Goal: Communication & Community: Answer question/provide support

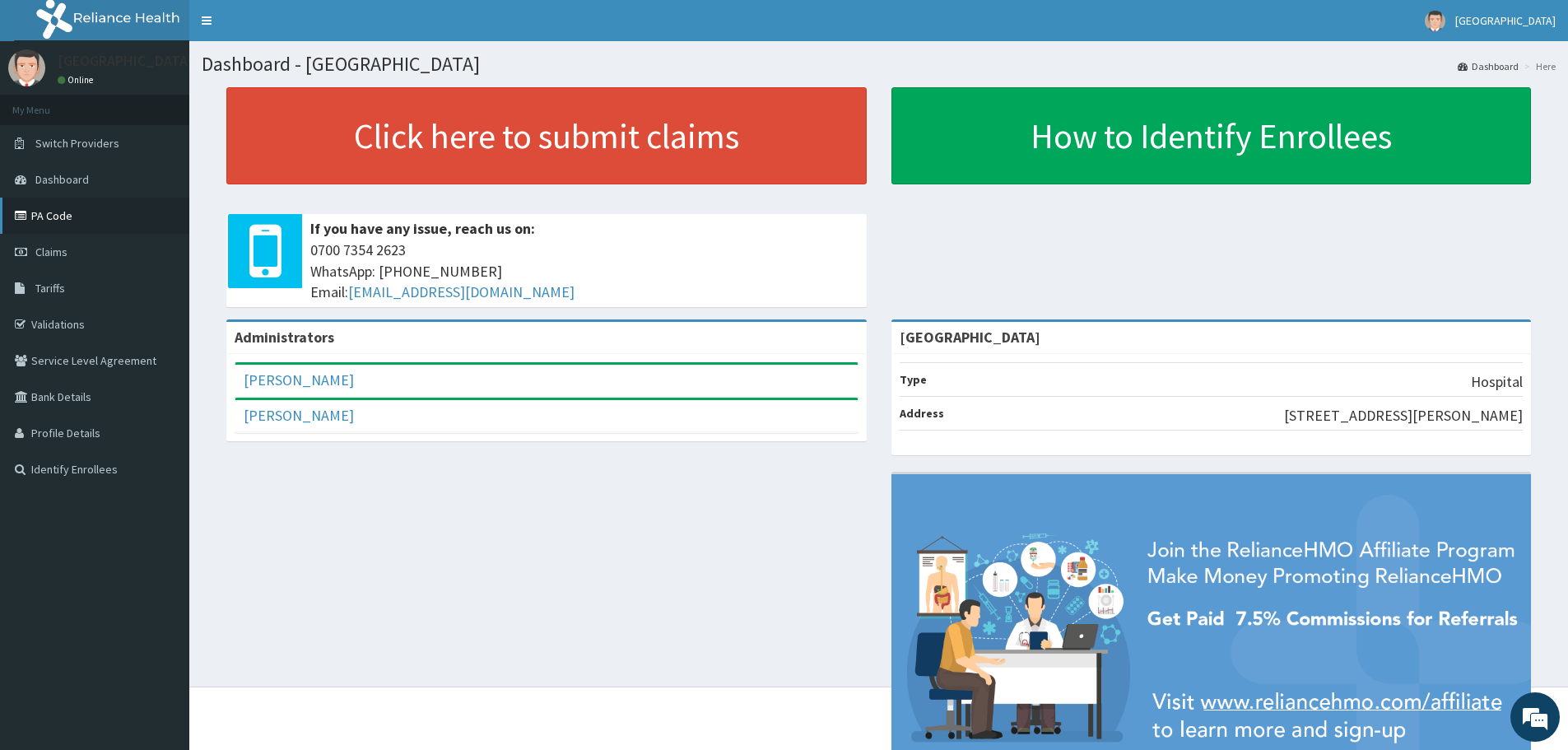
click at [116, 204] on link "PA Code" at bounding box center [94, 216] width 190 height 36
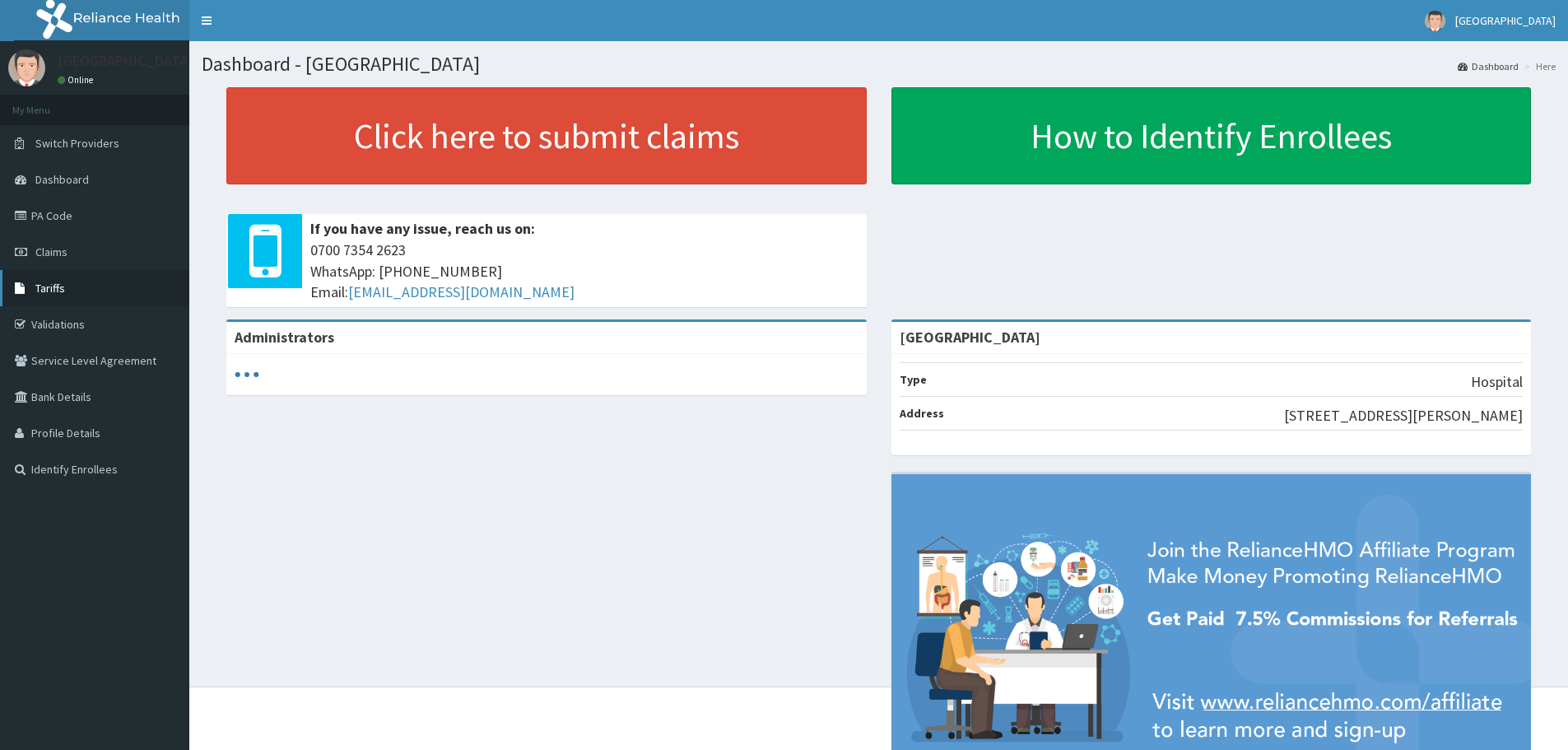
click at [60, 290] on span "Tariffs" at bounding box center [49, 288] width 30 height 14
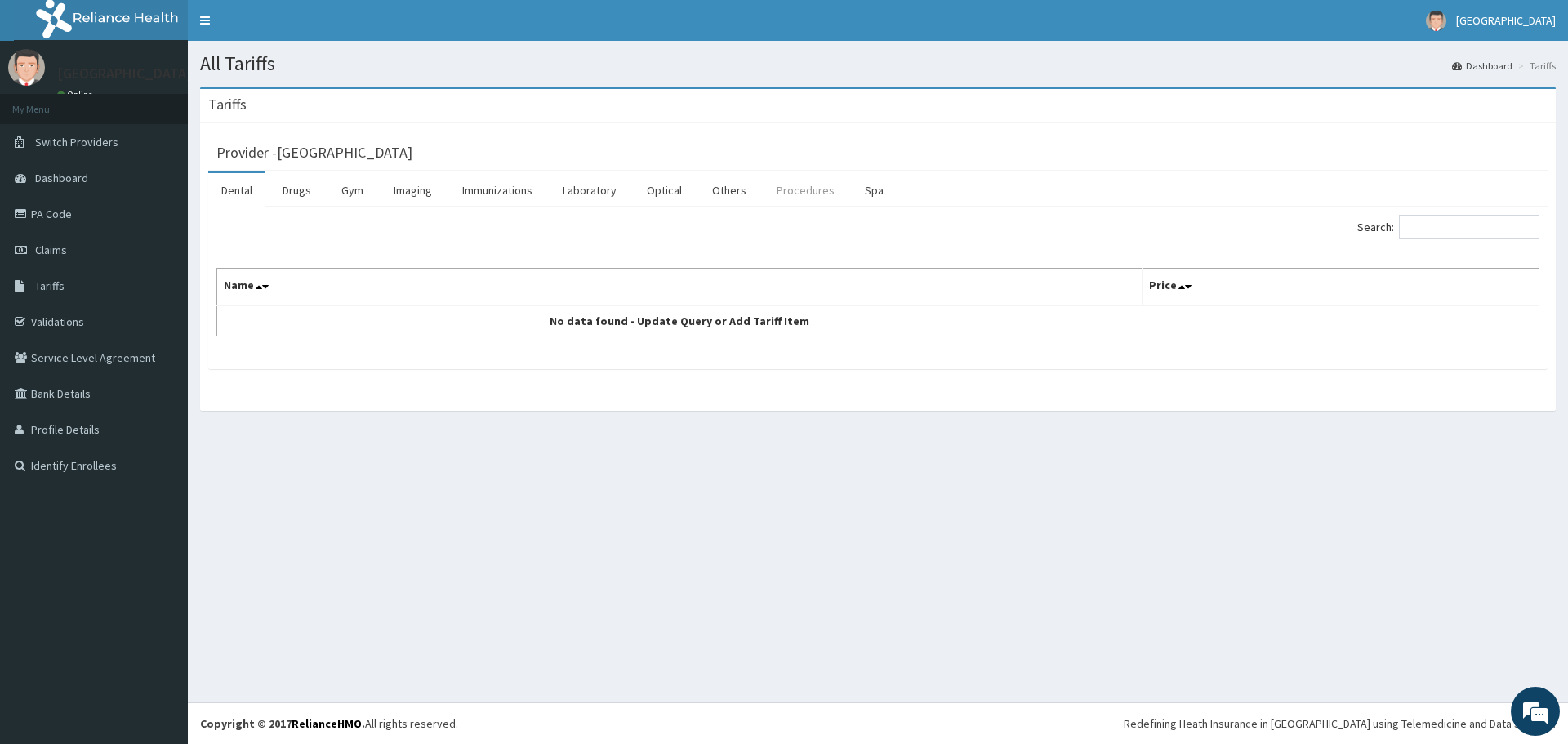
click at [789, 189] on link "Procedures" at bounding box center [806, 190] width 84 height 34
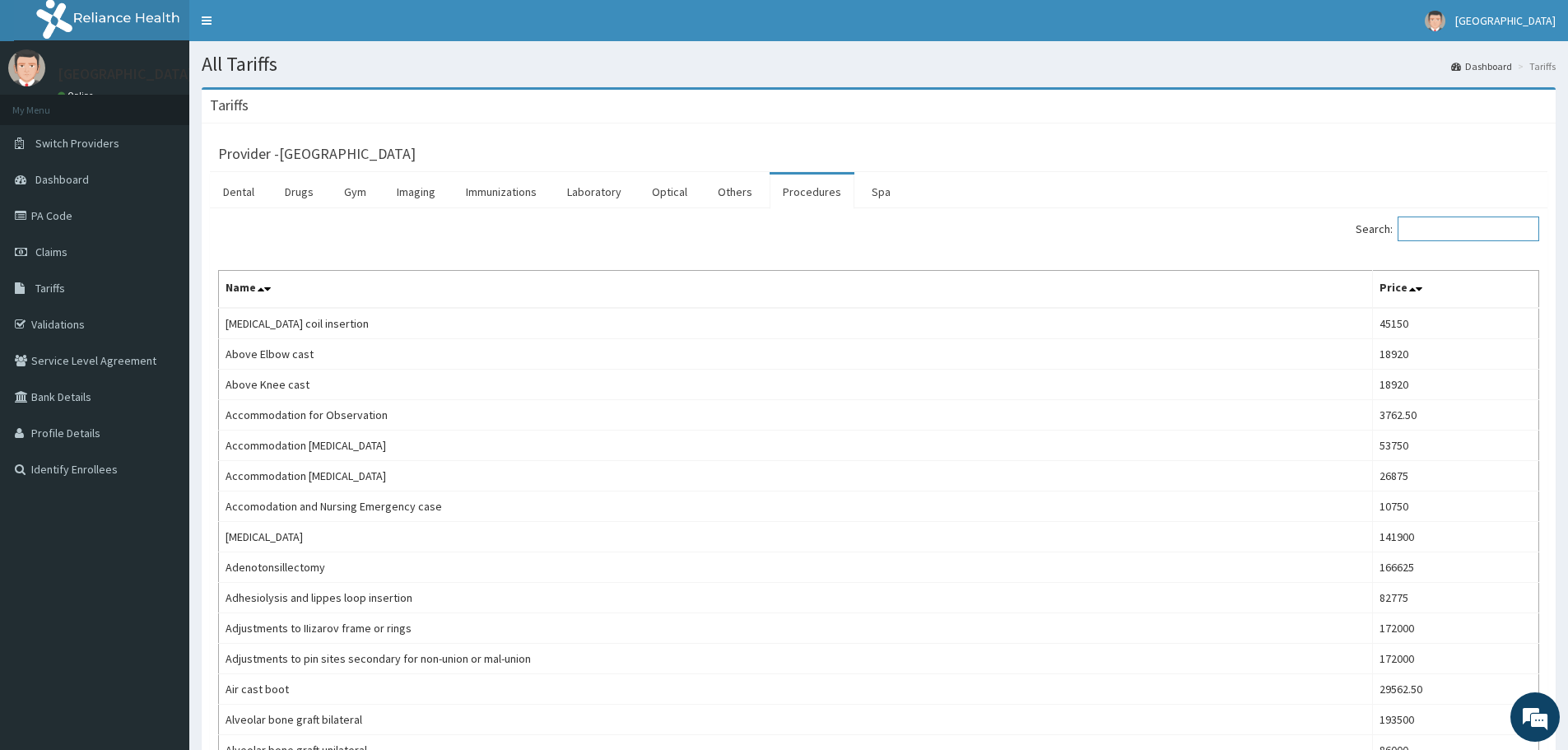
click at [1492, 228] on input "Search:" at bounding box center [1467, 228] width 141 height 24
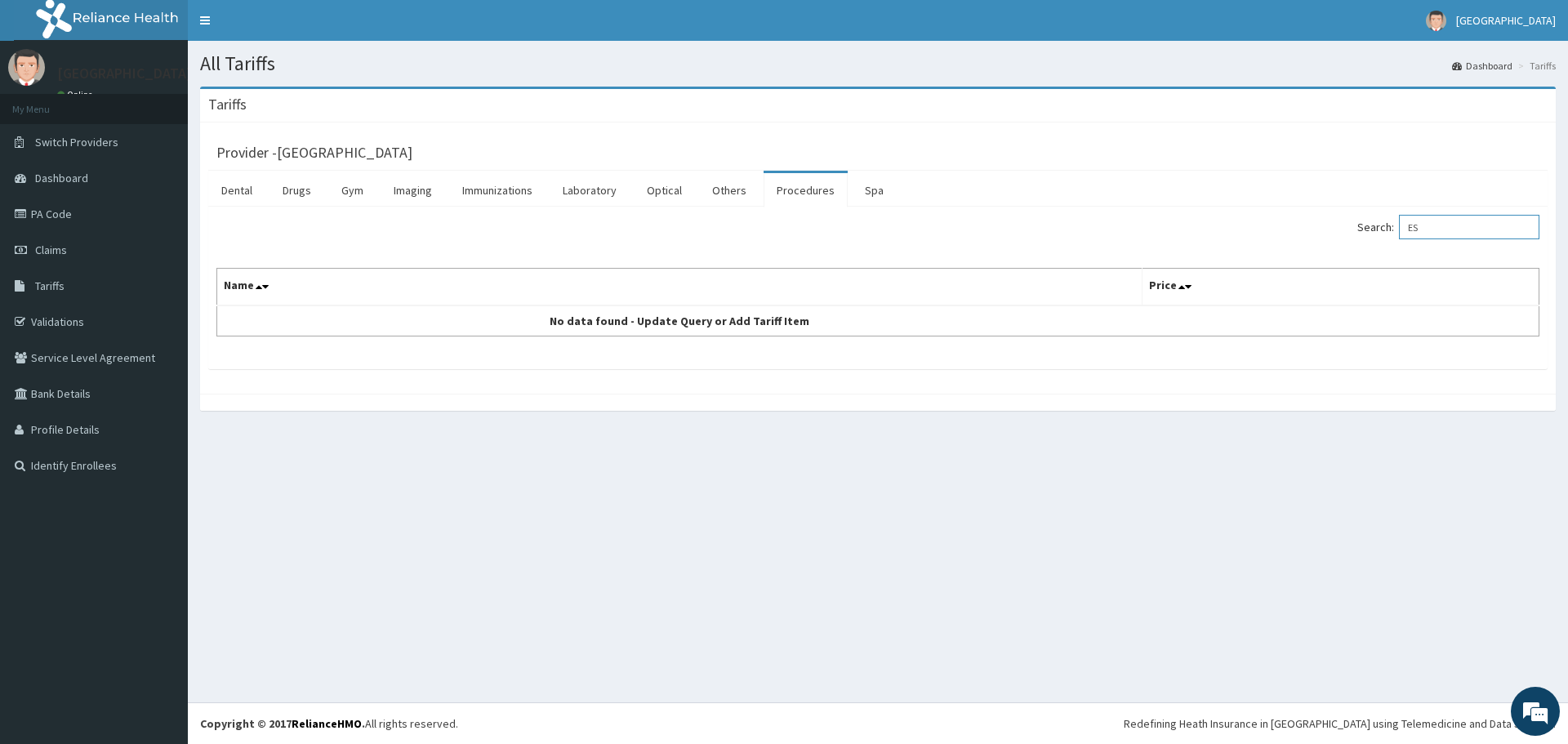
type input "E"
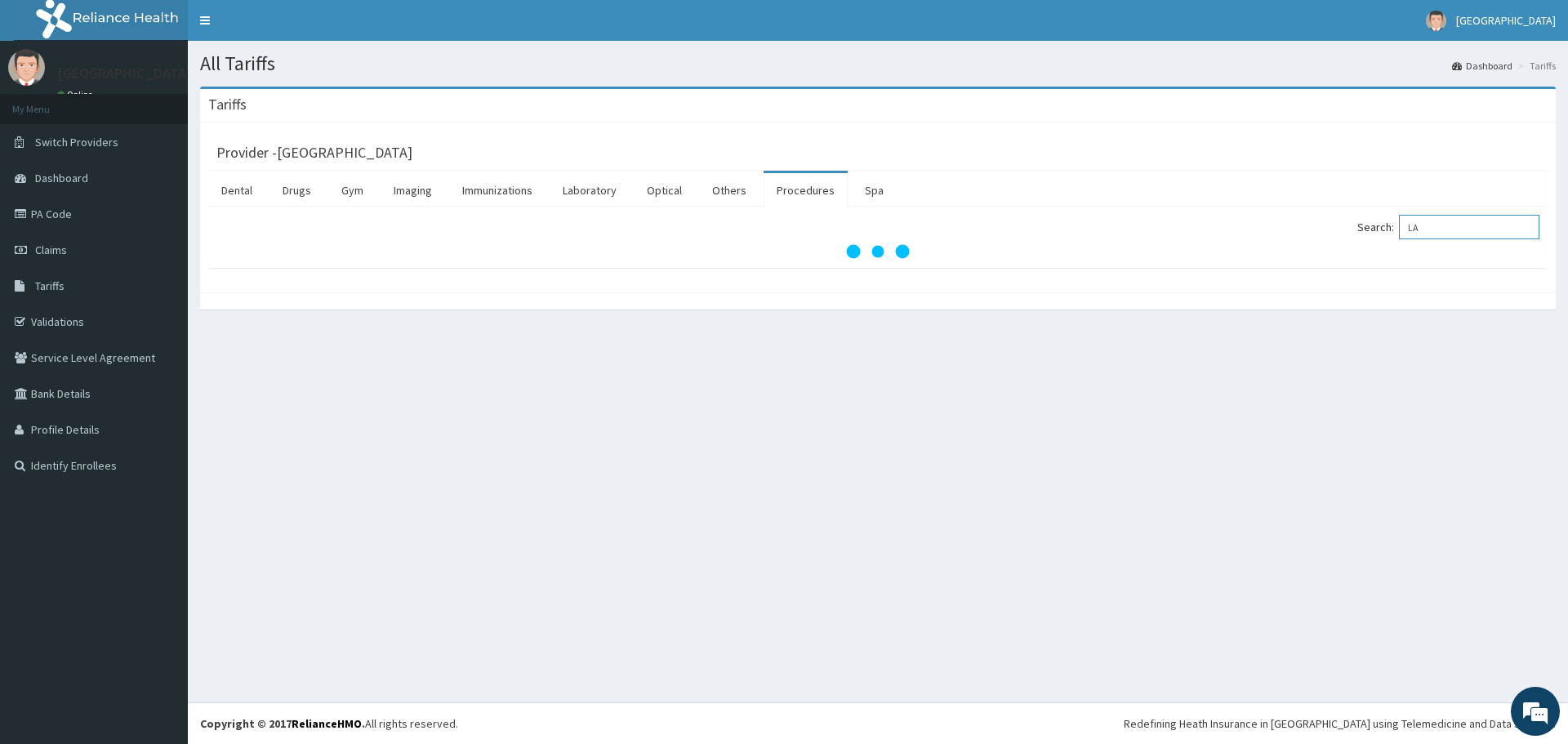
type input "L"
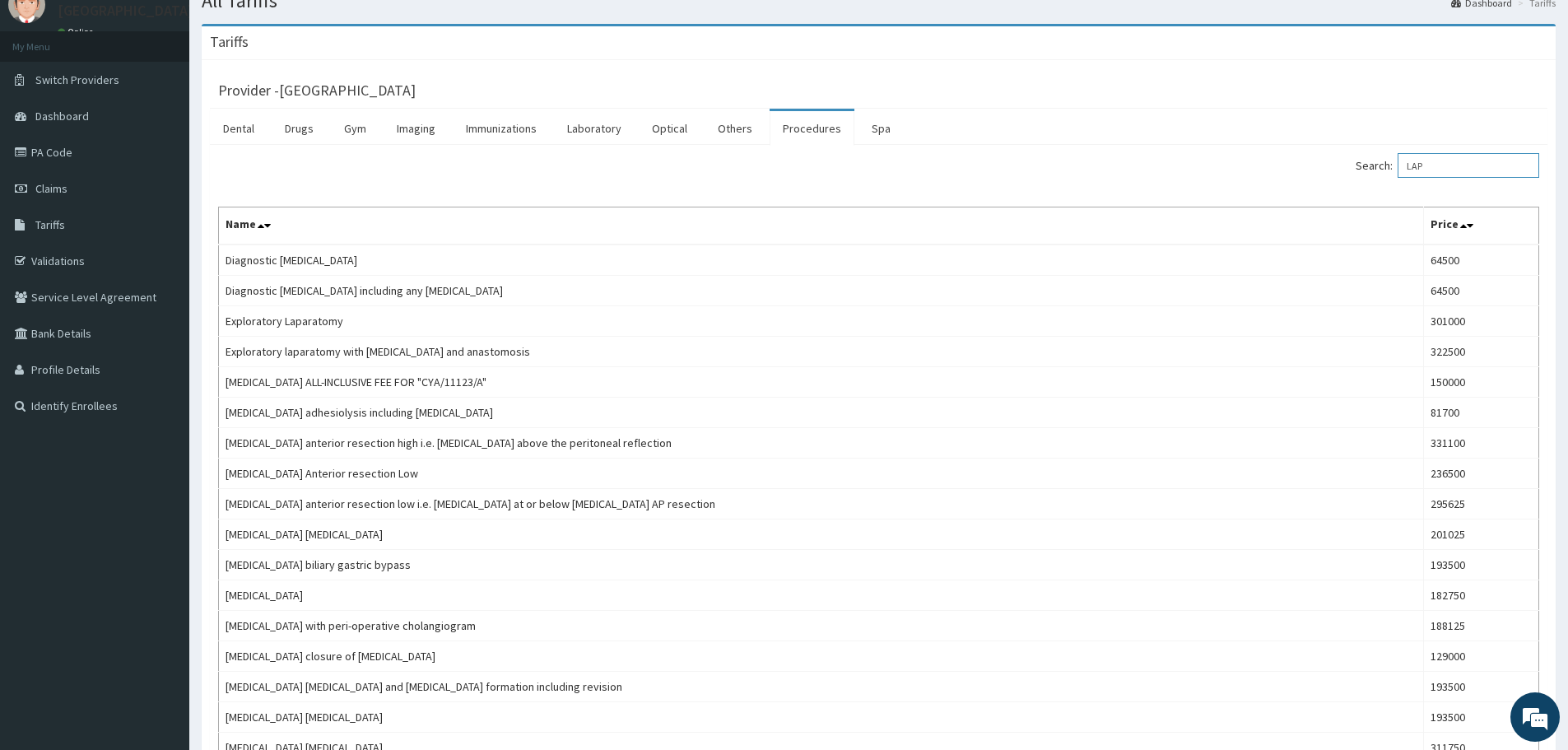
scroll to position [64, 0]
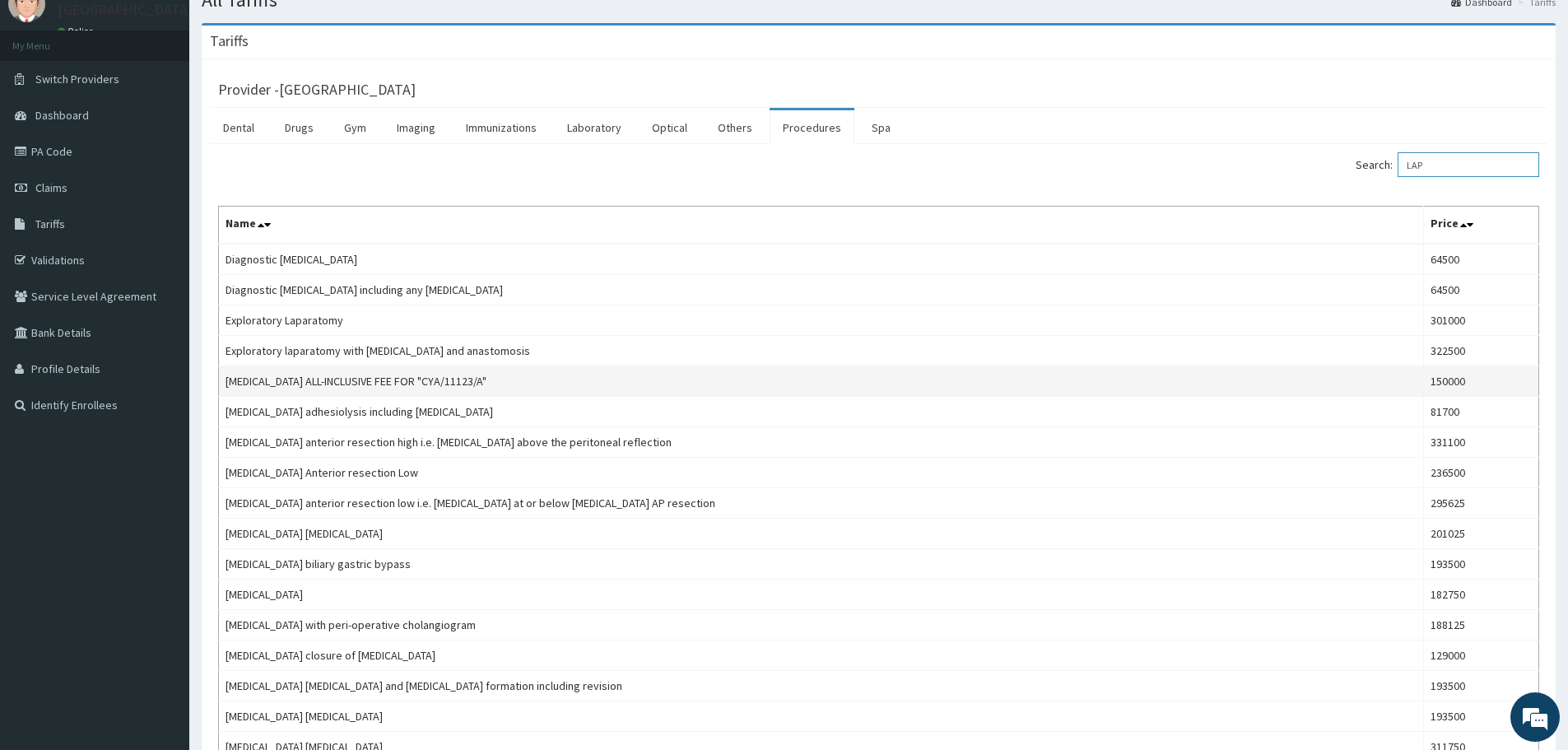
type input "LAP"
click at [1029, 383] on td "EXPLORATORY LAPAROTOMY ALL-INCLUSIVE FEE FOR "CYA/11123/A"" at bounding box center [821, 381] width 1205 height 31
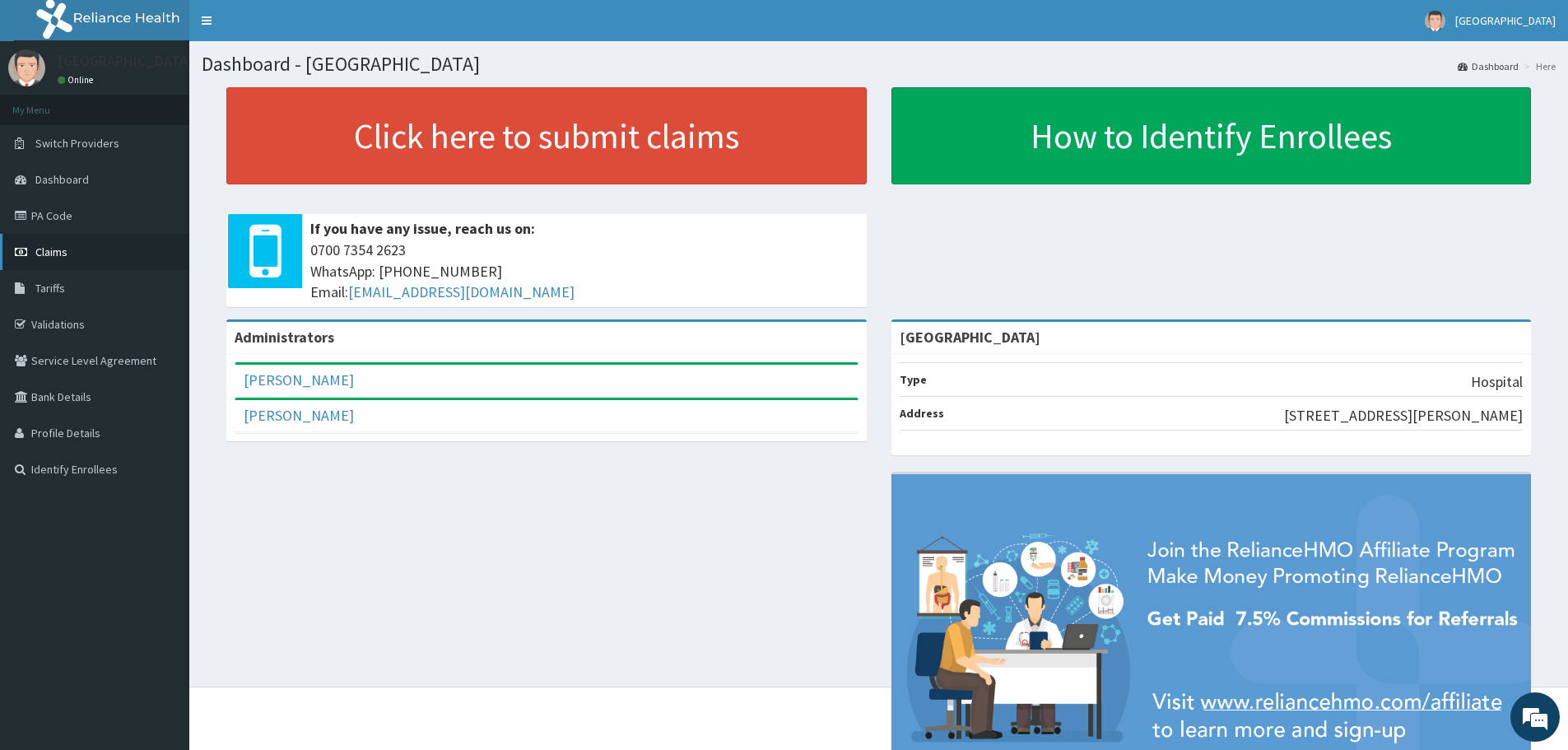
click at [83, 252] on link "Claims" at bounding box center [94, 252] width 190 height 36
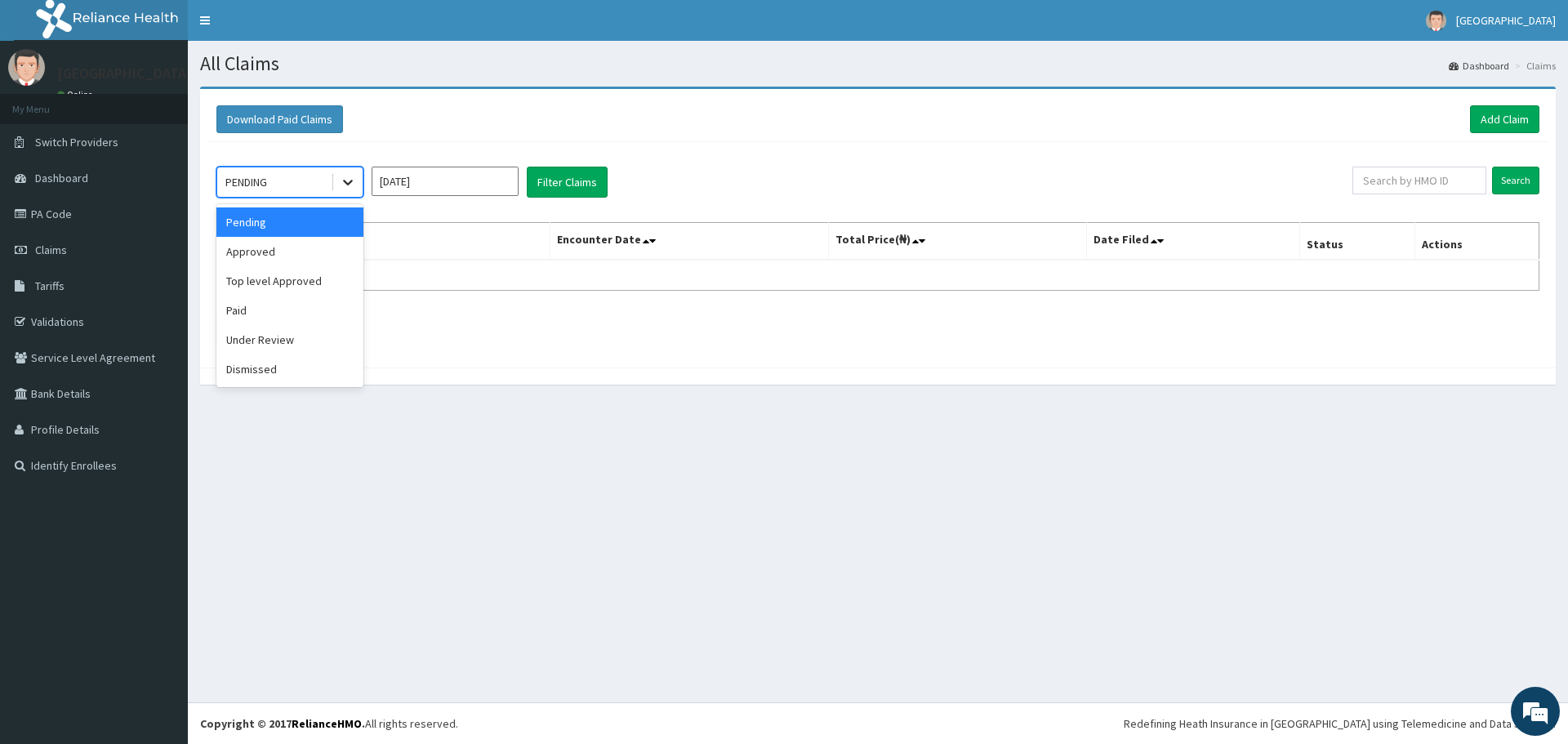
click at [347, 181] on icon at bounding box center [348, 182] width 16 height 16
click at [279, 251] on div "Approved" at bounding box center [290, 251] width 147 height 29
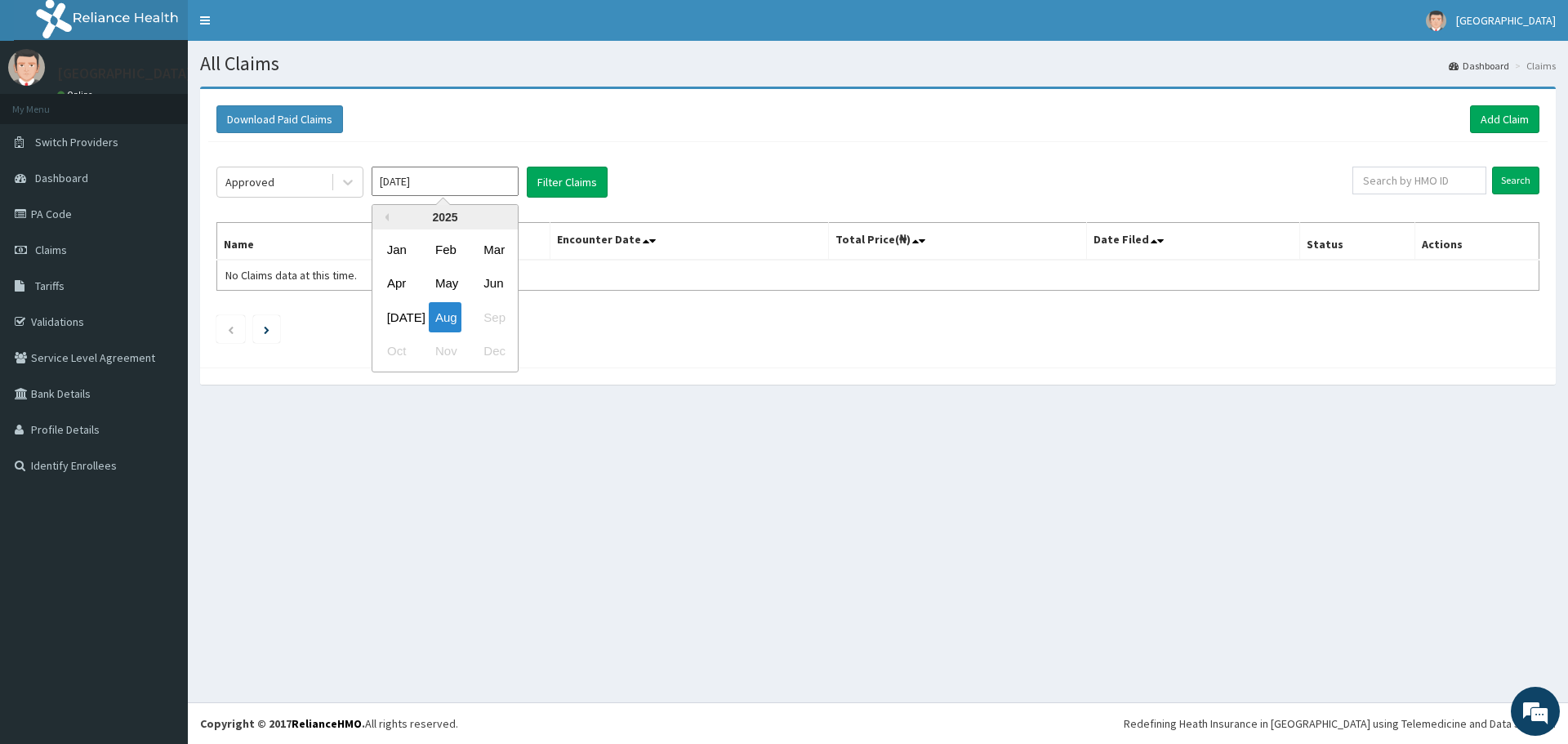
click at [486, 176] on input "Aug 2025" at bounding box center [444, 181] width 147 height 29
click at [405, 314] on div "Jul" at bounding box center [396, 318] width 33 height 30
type input "Jul 2025"
click at [556, 190] on button "Filter Claims" at bounding box center [567, 182] width 81 height 31
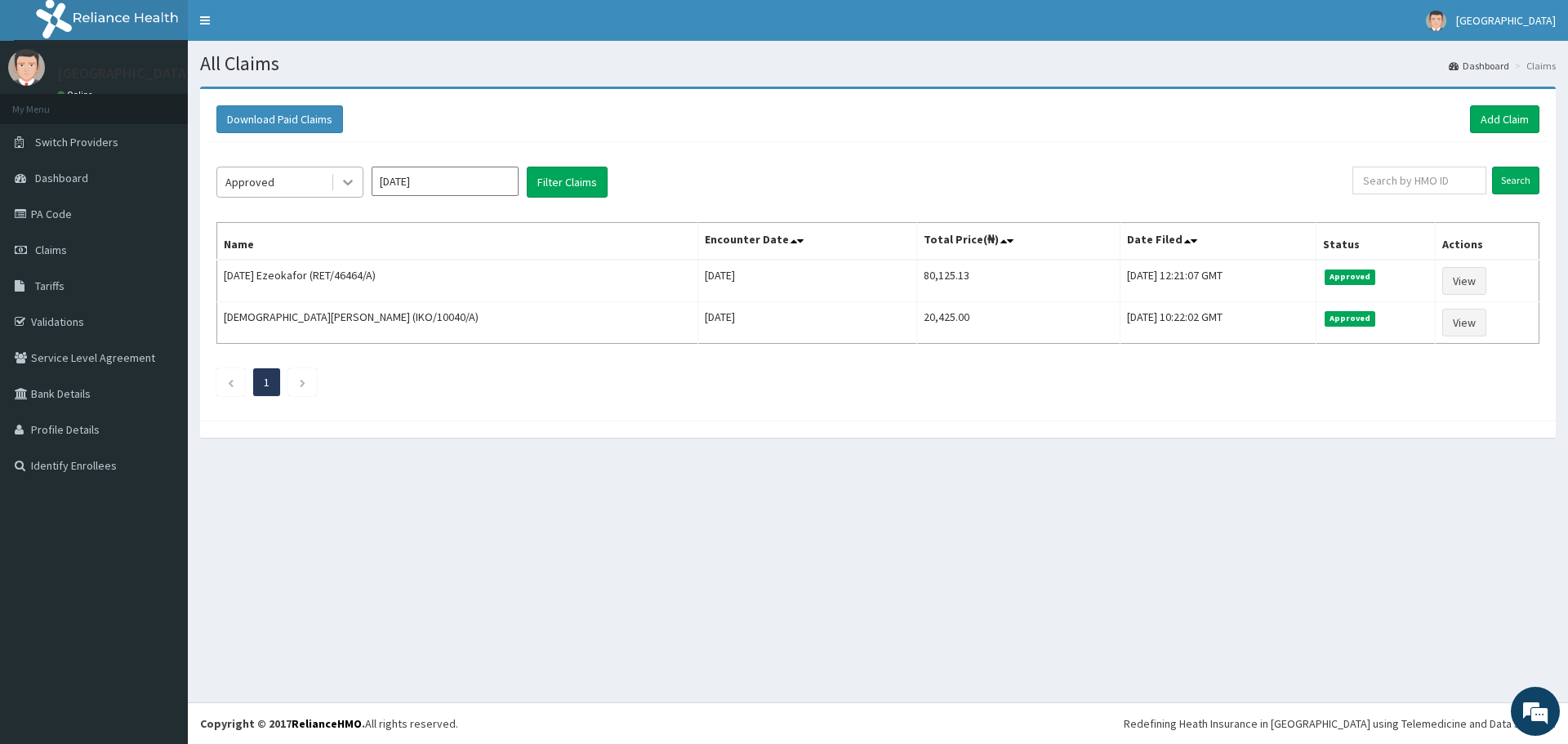
click at [342, 181] on icon at bounding box center [348, 182] width 16 height 16
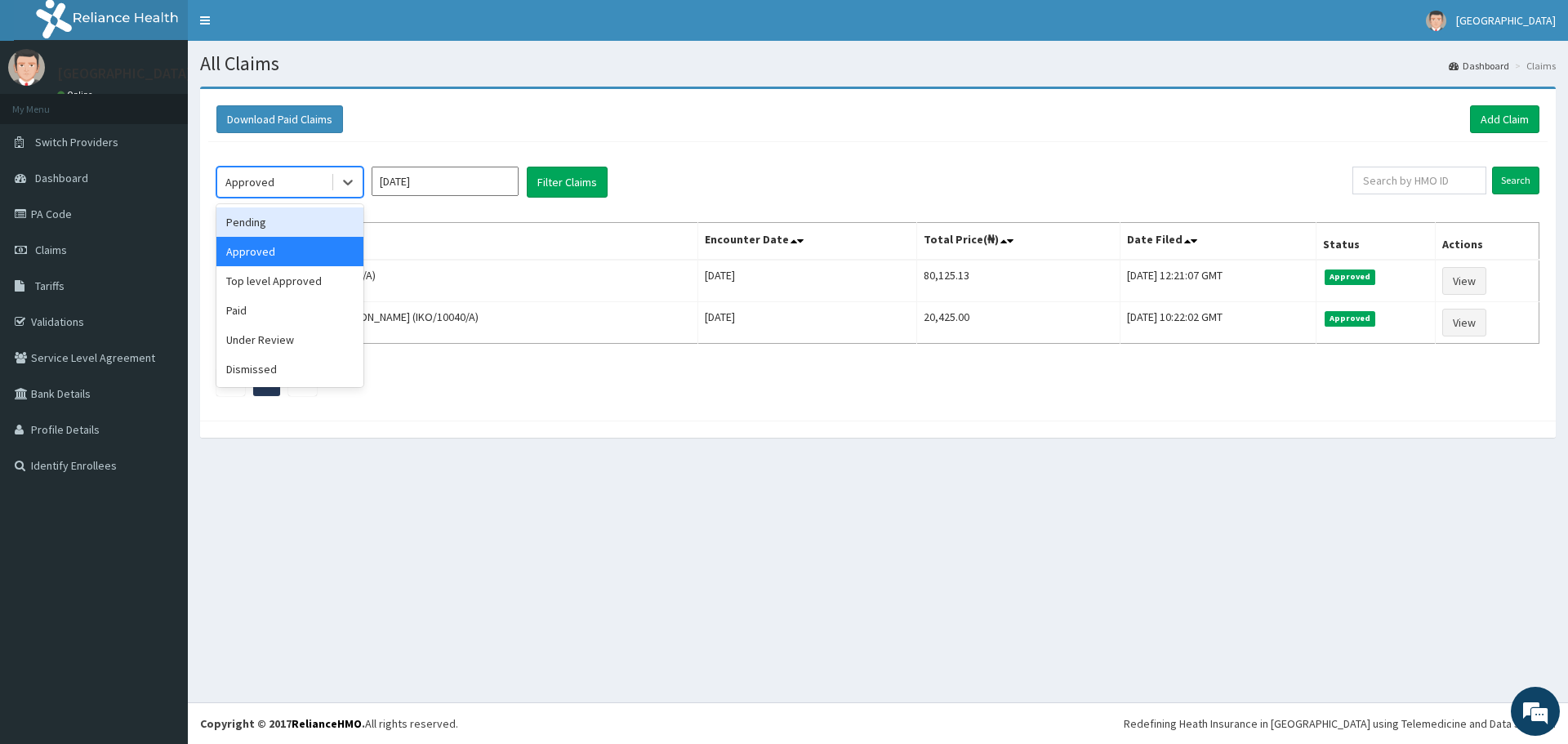
click at [278, 221] on div "Pending" at bounding box center [290, 221] width 147 height 29
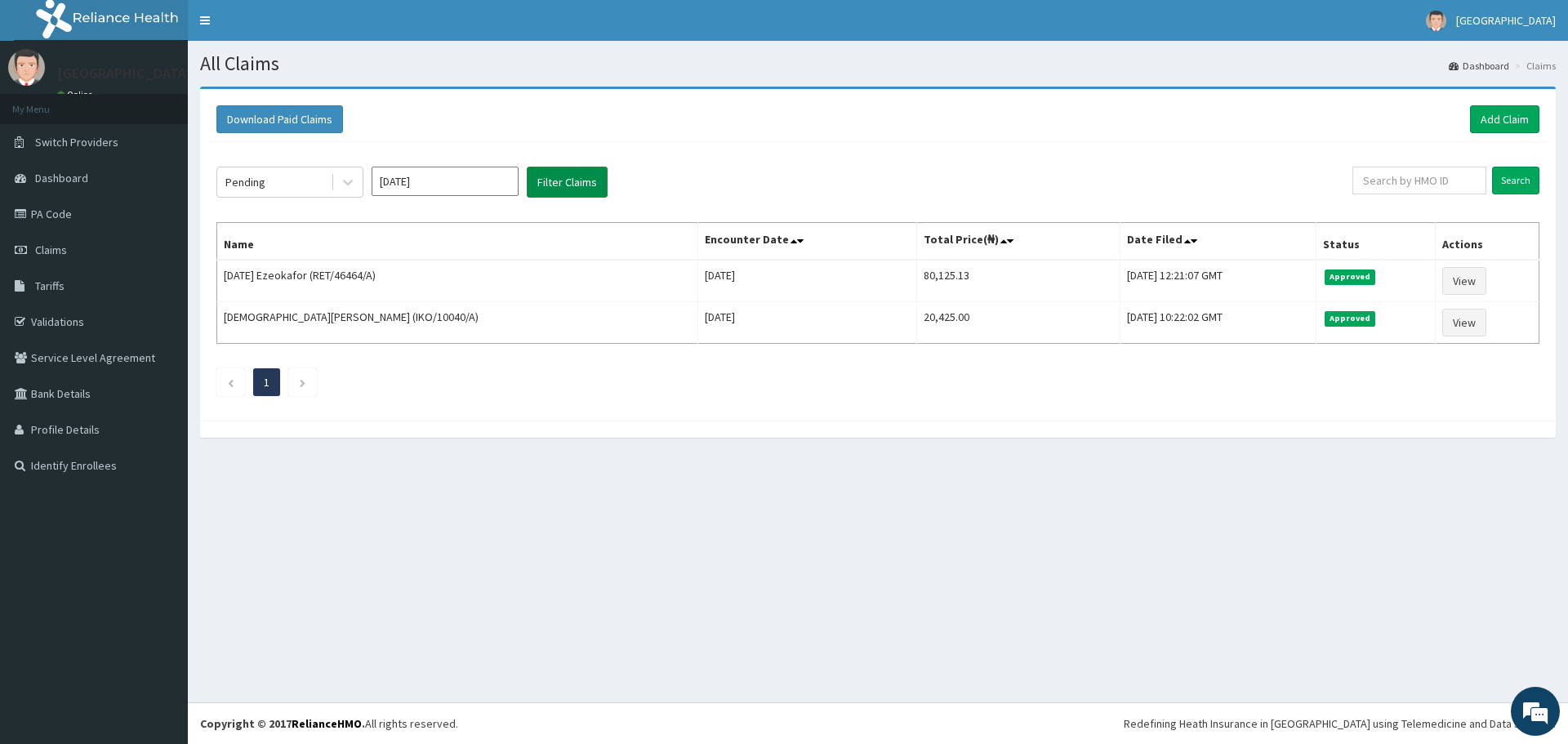
click at [563, 180] on button "Filter Claims" at bounding box center [567, 182] width 81 height 31
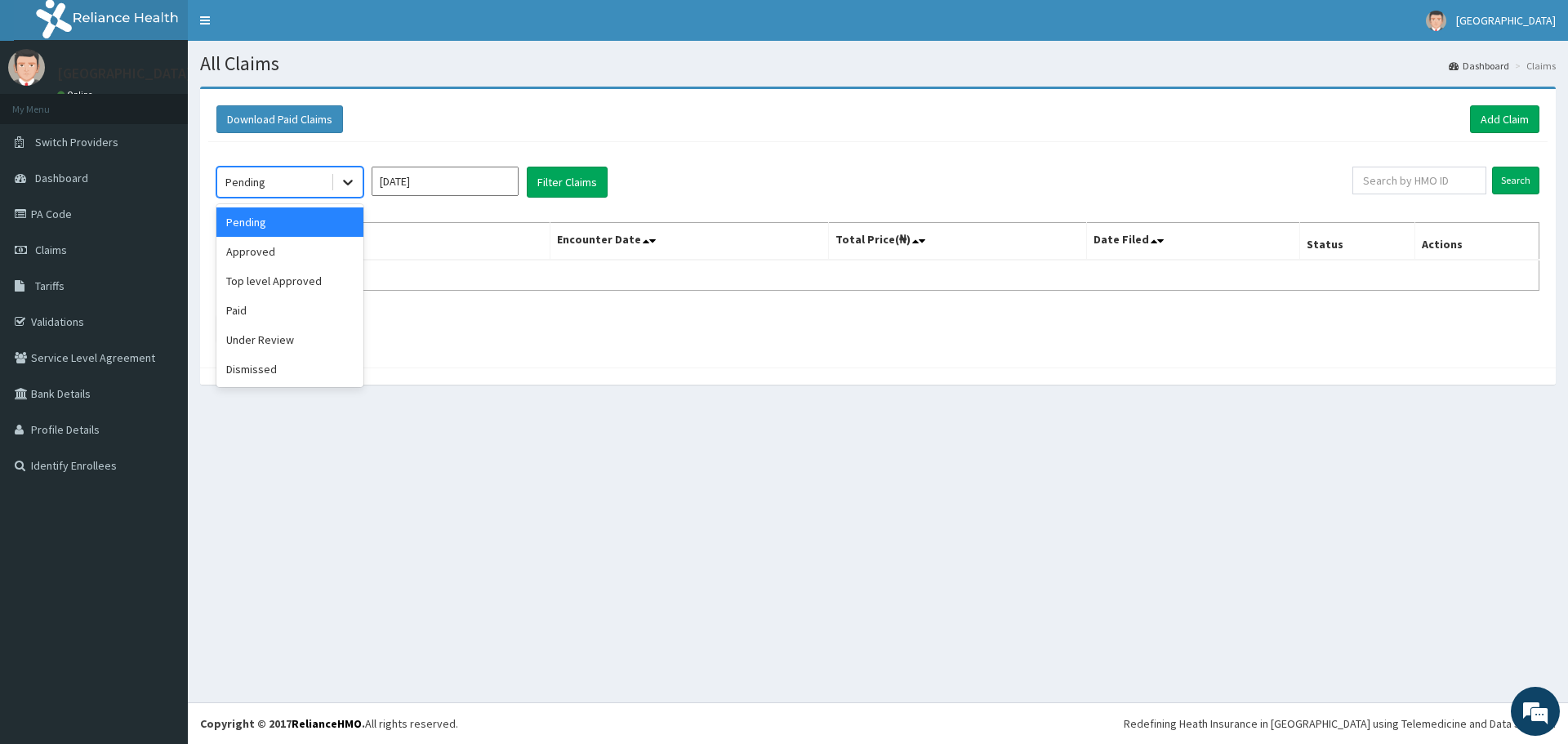
click at [342, 185] on icon at bounding box center [348, 182] width 16 height 16
click at [261, 341] on div "Under Review" at bounding box center [290, 339] width 147 height 29
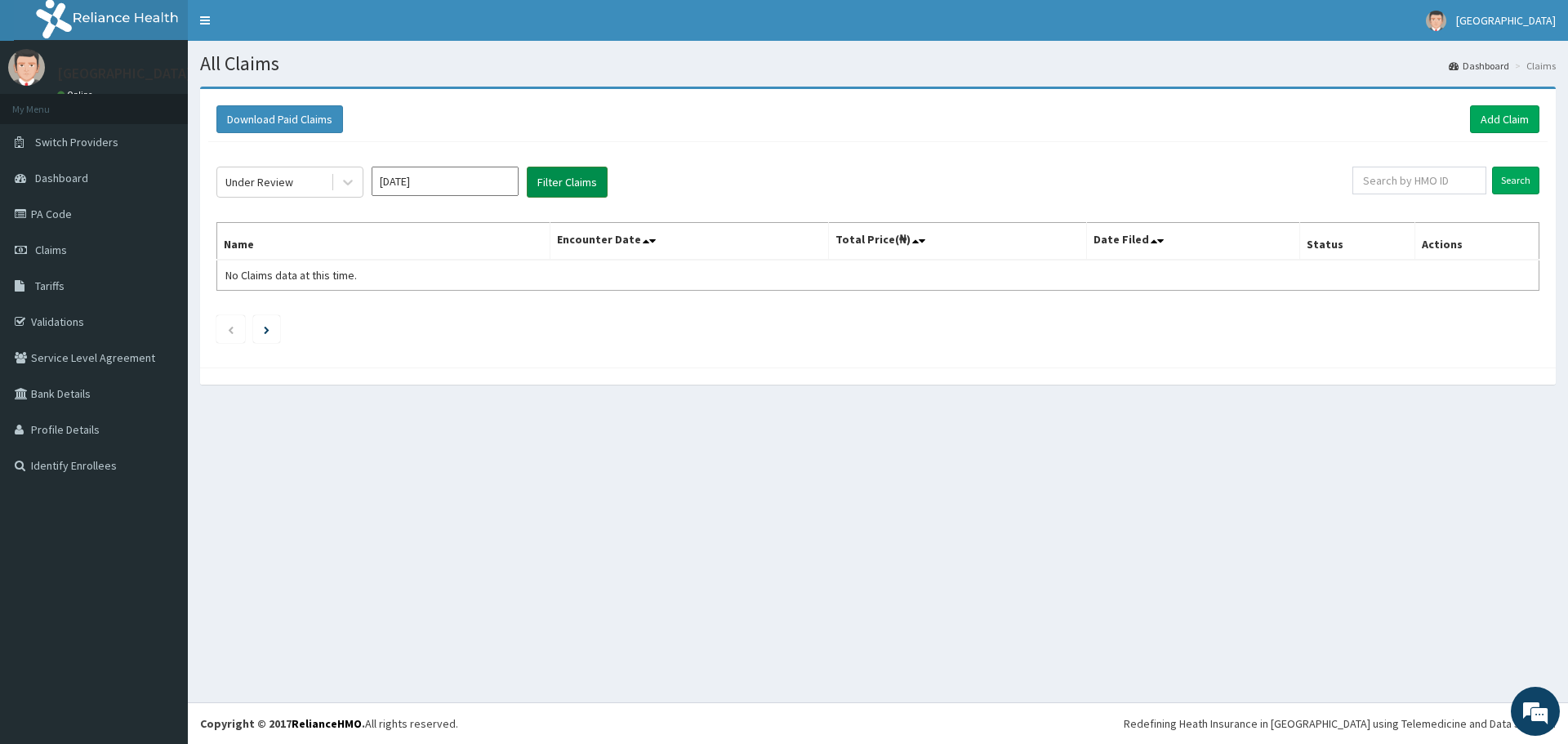
click at [559, 172] on button "Filter Claims" at bounding box center [567, 182] width 81 height 31
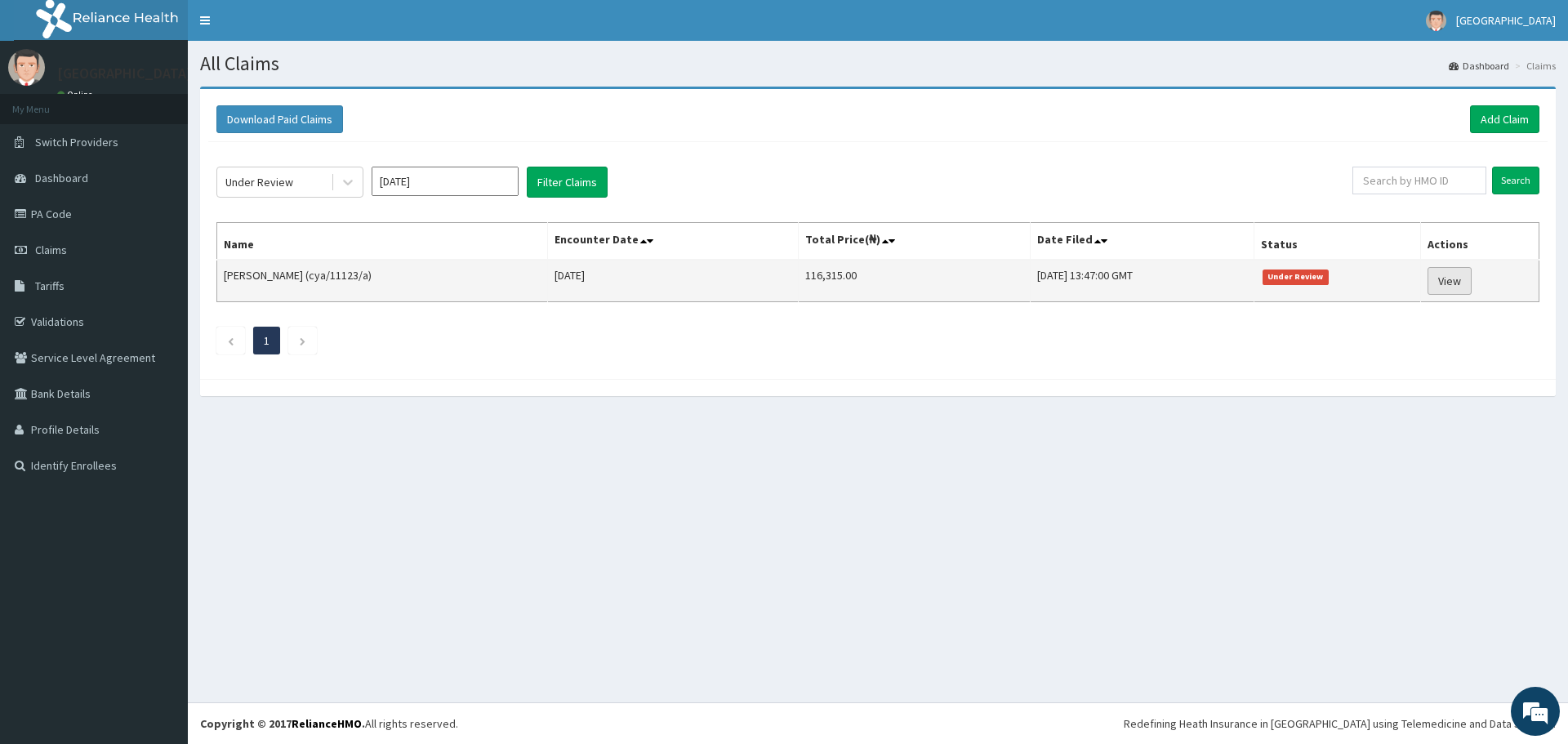
click at [1455, 276] on link "View" at bounding box center [1449, 280] width 44 height 28
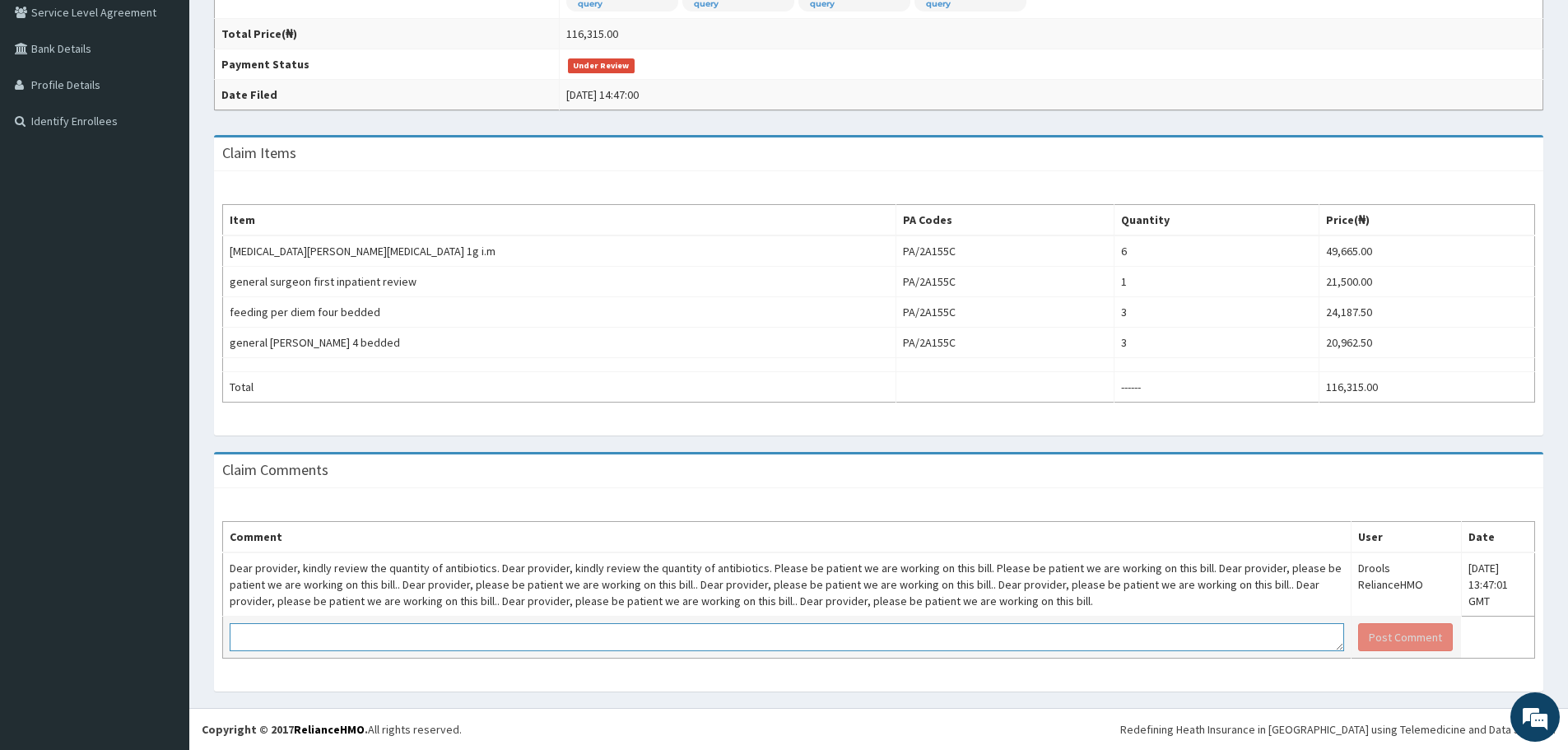
click at [481, 638] on textarea at bounding box center [786, 637] width 1114 height 28
type textarea "Kindly note enrollee was admitted and was given [MEDICAL_DATA] Ig x"
drag, startPoint x: 559, startPoint y: 629, endPoint x: 200, endPoint y: 662, distance: 360.5
click at [200, 662] on div "Provider - [GEOGRAPHIC_DATA] Reopen Claim HMO ID cya/11123/a ([PERSON_NAME]) PA…" at bounding box center [878, 223] width 1378 height 969
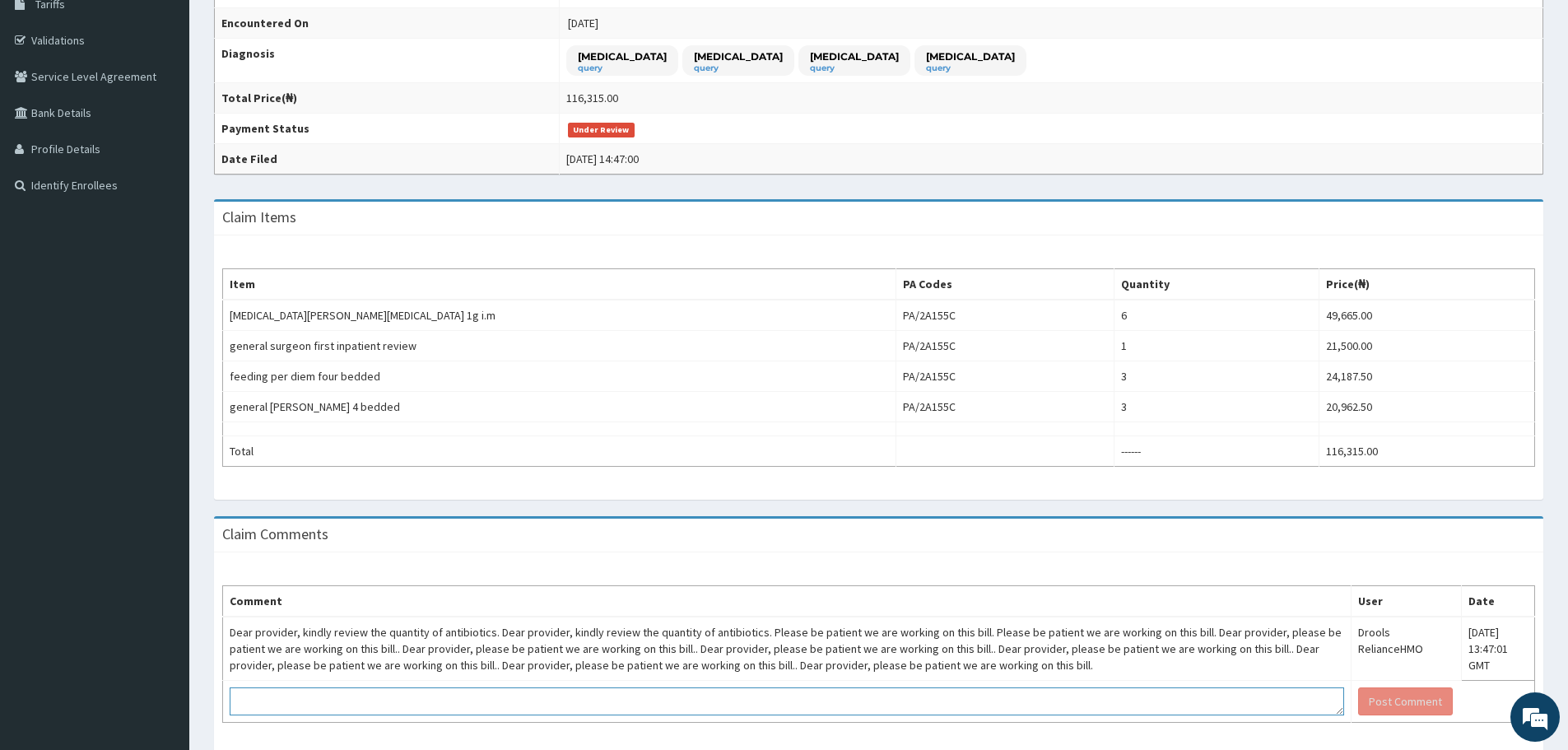
scroll to position [348, 0]
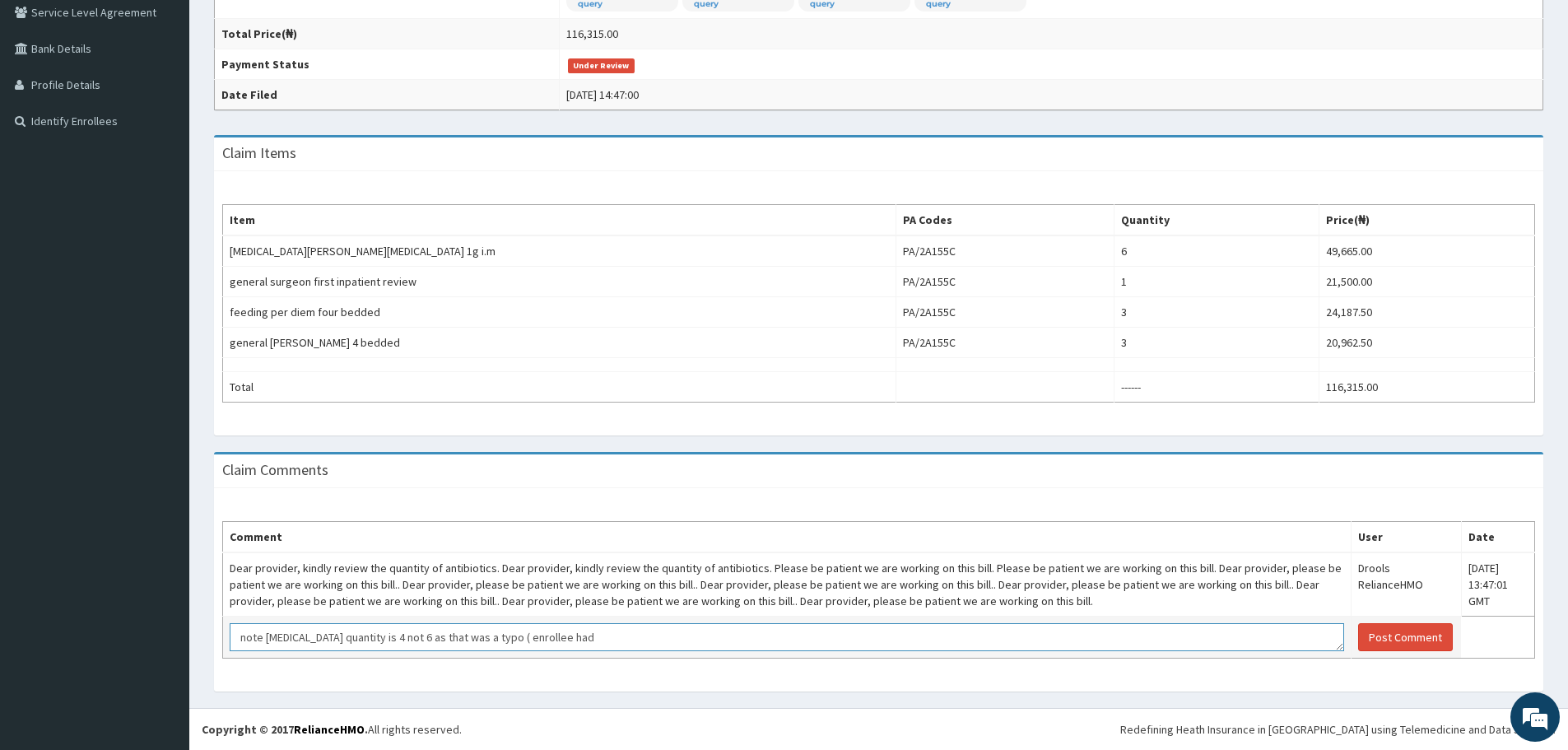
click at [379, 635] on textarea "note [MEDICAL_DATA] quantity is 4 not 6 as that was a typo ( enrollee had" at bounding box center [786, 637] width 1114 height 28
click at [619, 634] on textarea "note [MEDICAL_DATA] quantity is 3 not 6 as that was a typo ( enrollee had" at bounding box center [786, 637] width 1114 height 28
type textarea "note [MEDICAL_DATA] quantity is 3 not 6 as that was a typo ( enrollee was given…"
click at [1376, 643] on button "Post Comment" at bounding box center [1404, 637] width 94 height 28
click at [1376, 636] on button "Post Comment" at bounding box center [1404, 637] width 94 height 28
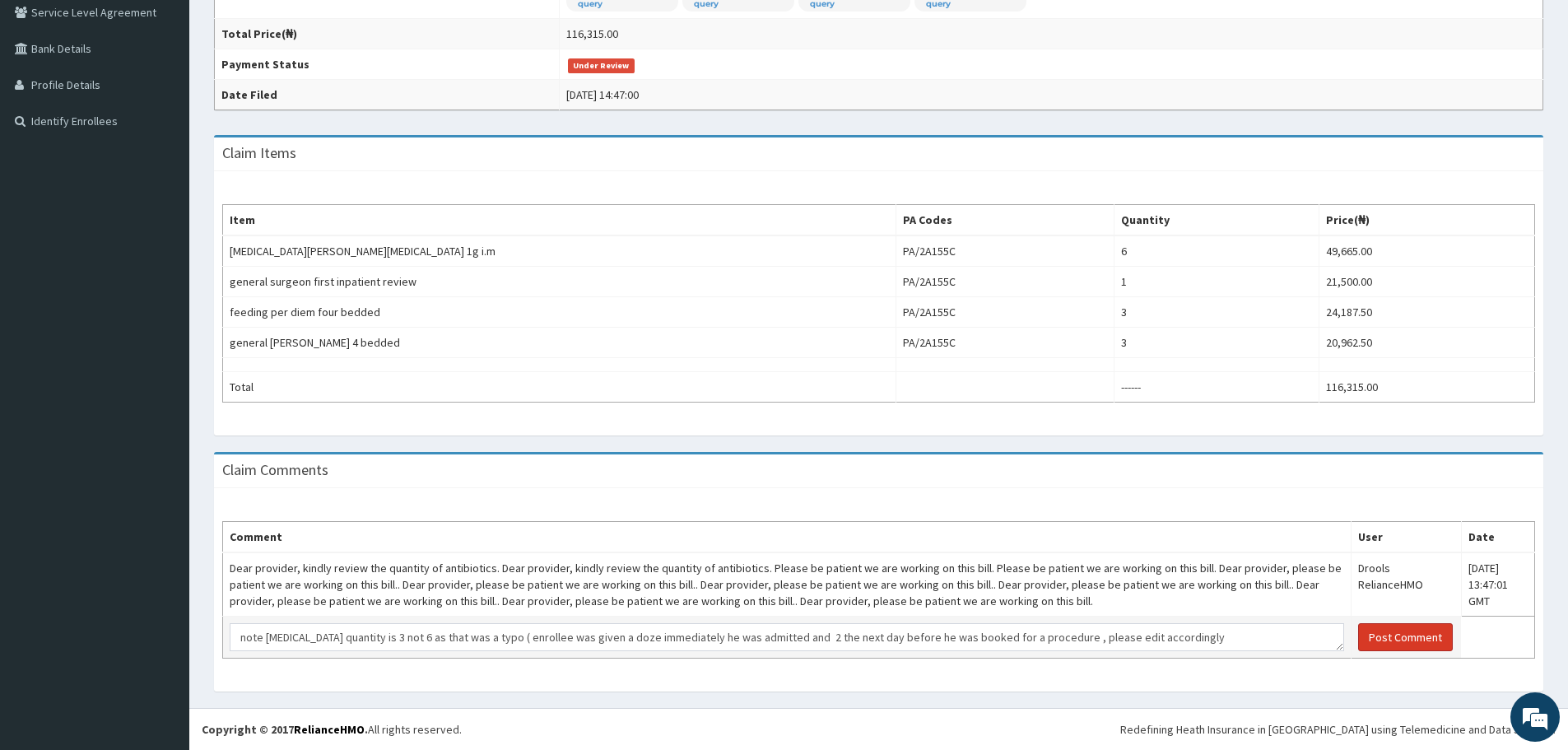
click at [1387, 632] on button "Post Comment" at bounding box center [1404, 637] width 94 height 28
